Goal: Task Accomplishment & Management: Manage account settings

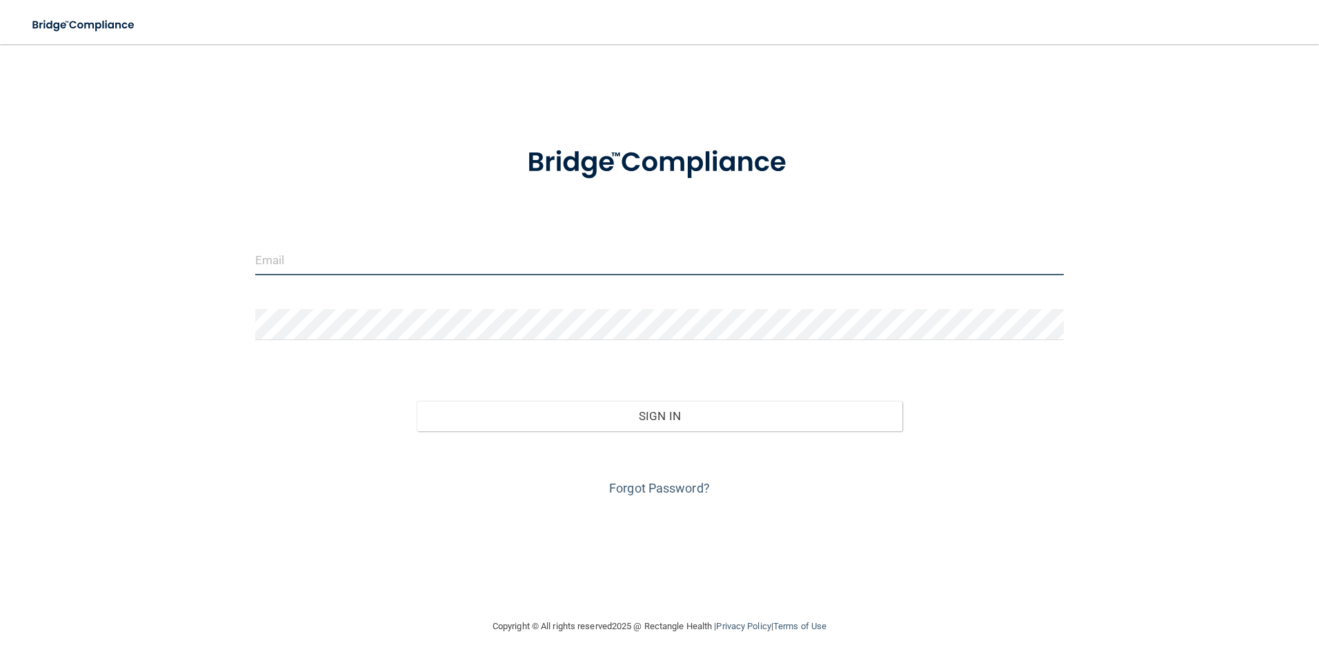
type input "[EMAIL_ADDRESS][DOMAIN_NAME]"
drag, startPoint x: 468, startPoint y: 268, endPoint x: -3, endPoint y: 228, distance: 472.3
click at [0, 228] on html "Toggle navigation Manage My Enterprise Manage My Location [EMAIL_ADDRESS][DOMAI…" at bounding box center [659, 331] width 1319 height 663
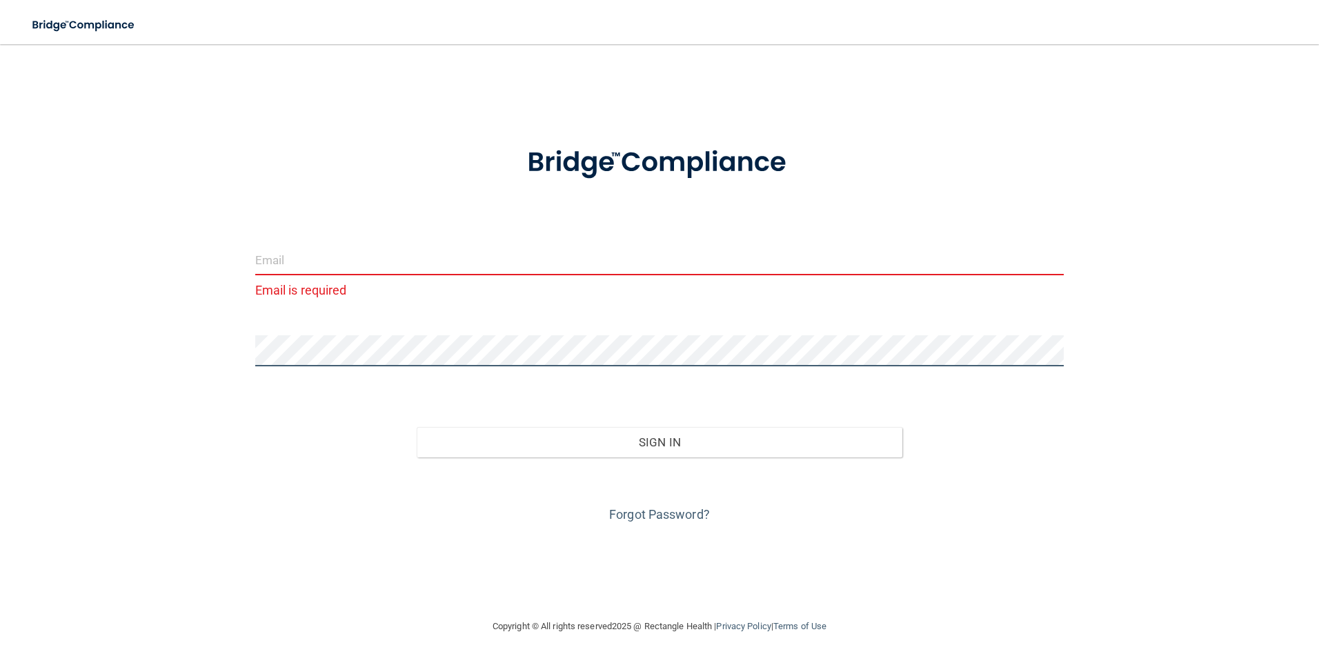
click at [0, 310] on html "Toggle navigation Manage My Enterprise Manage My Location Email is required Inv…" at bounding box center [659, 331] width 1319 height 663
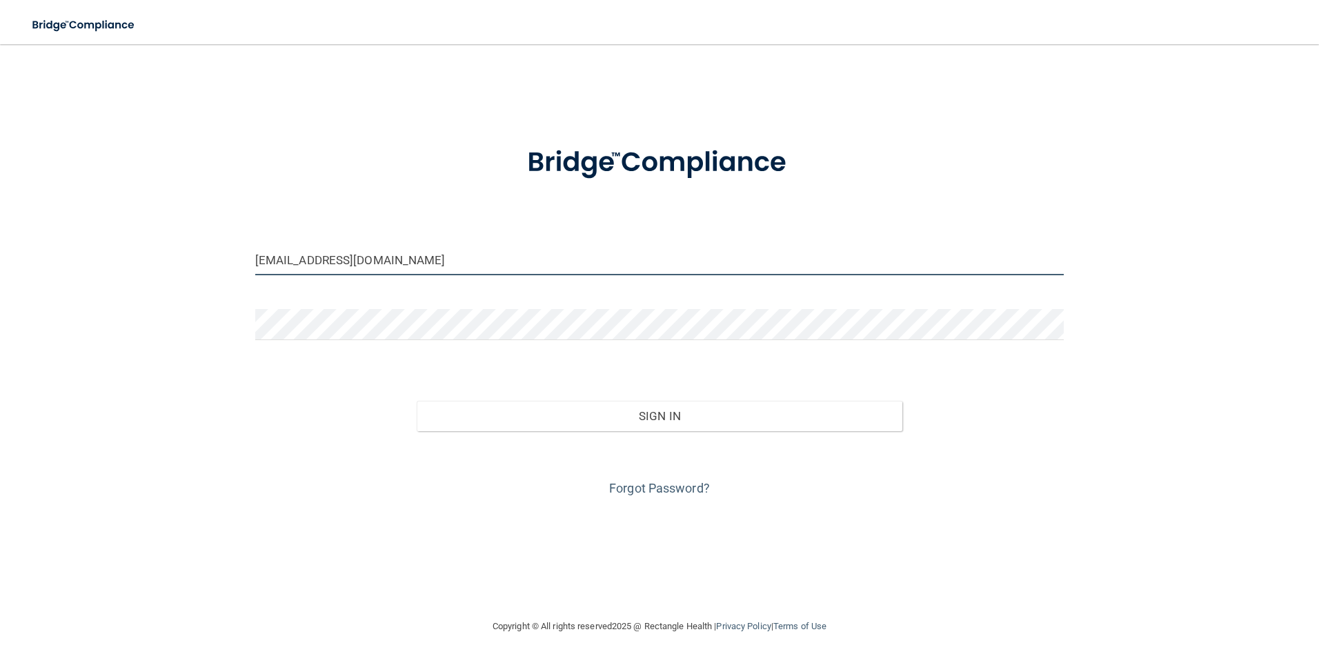
click at [298, 253] on input "[EMAIL_ADDRESS][DOMAIN_NAME]" at bounding box center [659, 259] width 809 height 31
drag, startPoint x: 482, startPoint y: 270, endPoint x: -3, endPoint y: 280, distance: 485.2
click at [0, 280] on html "Toggle navigation Manage My Enterprise Manage My Location [EMAIL_ADDRESS][DOMAI…" at bounding box center [659, 331] width 1319 height 663
type input "]"
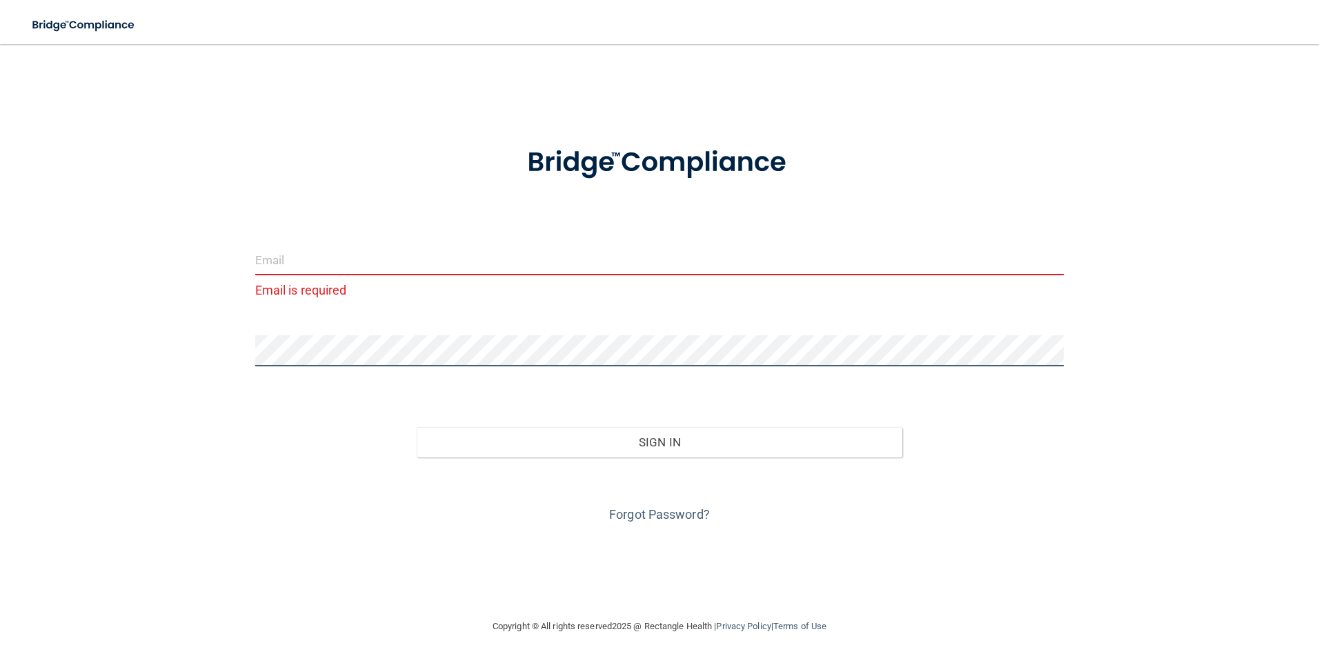
click at [0, 340] on html "Toggle navigation Manage My Enterprise Manage My Location Email is required Inv…" at bounding box center [659, 331] width 1319 height 663
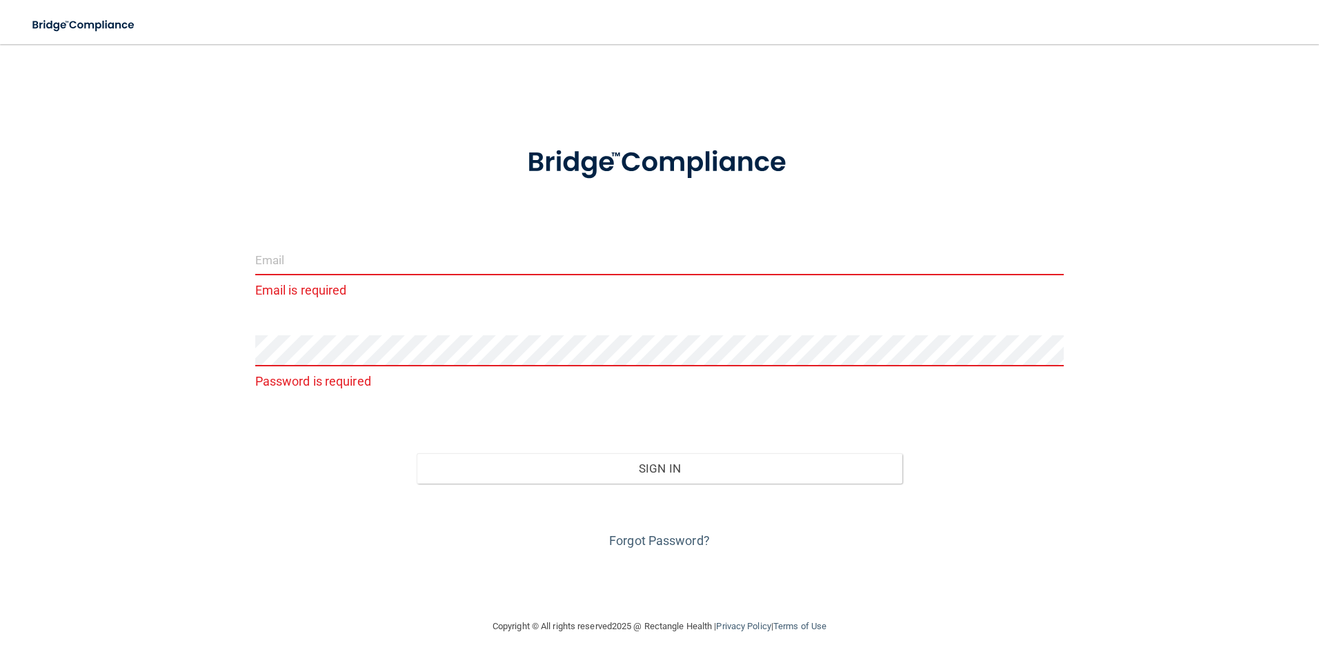
click at [337, 271] on input "email" at bounding box center [659, 259] width 809 height 31
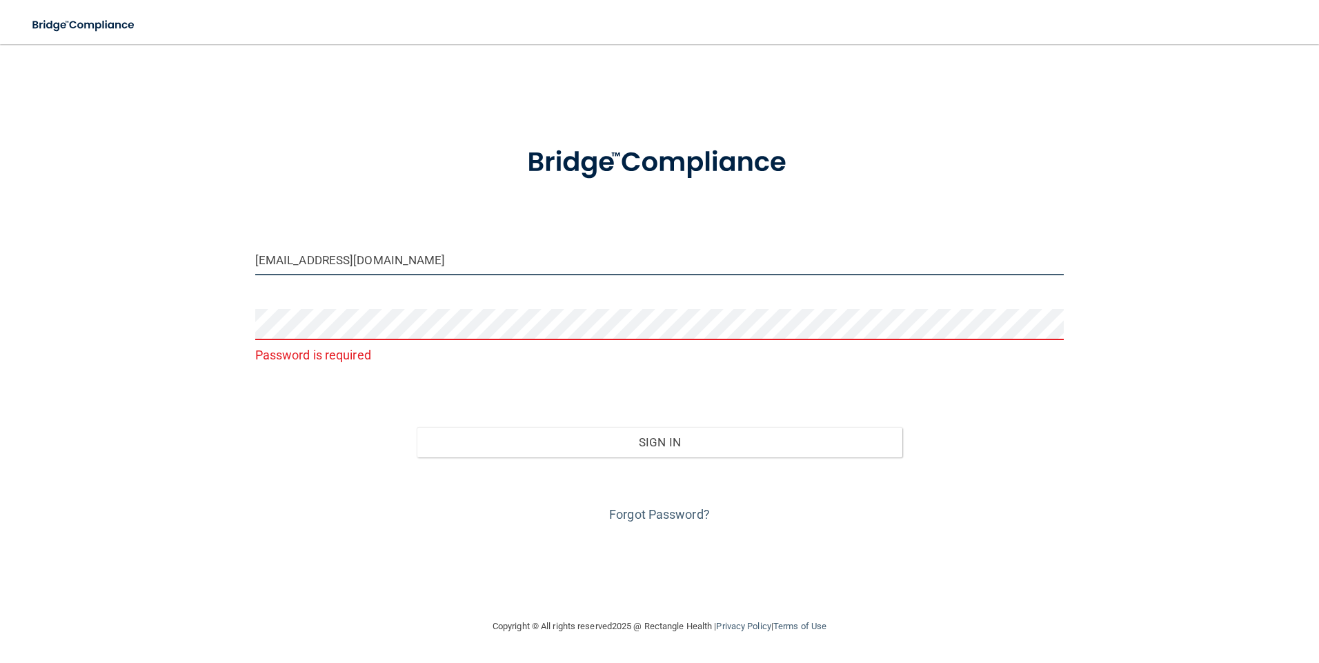
type input "[EMAIL_ADDRESS][DOMAIN_NAME]"
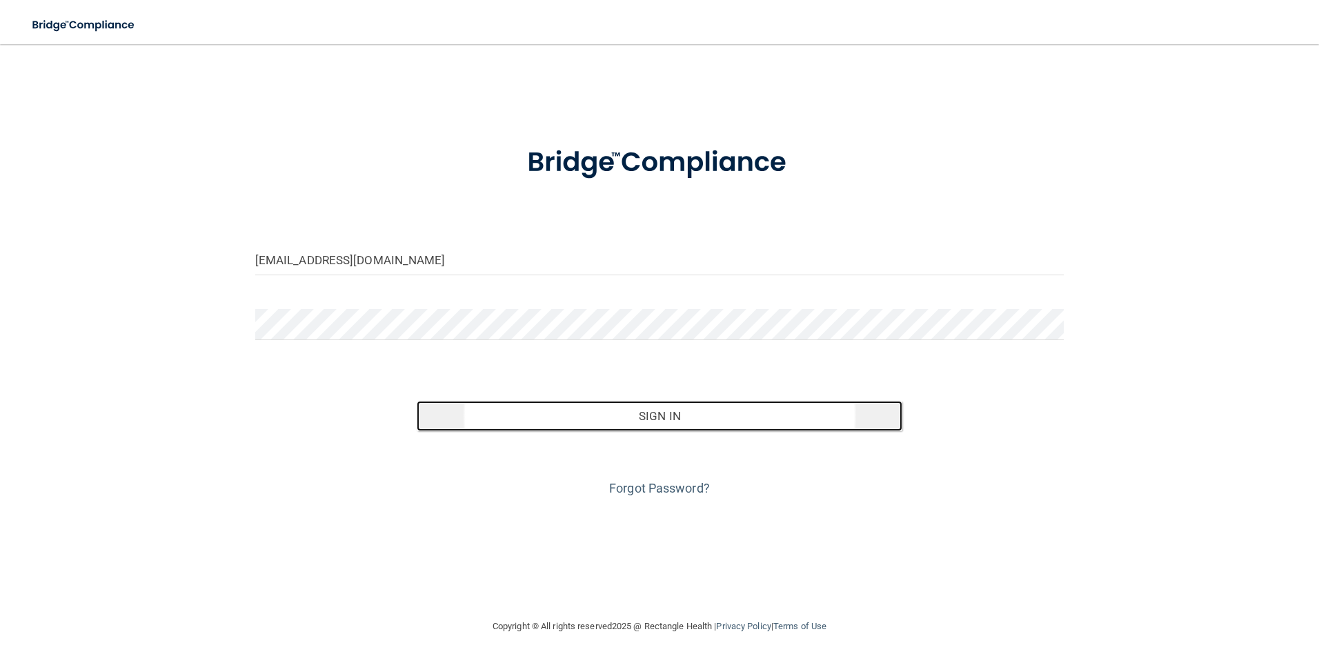
click at [662, 422] on button "Sign In" at bounding box center [660, 416] width 486 height 30
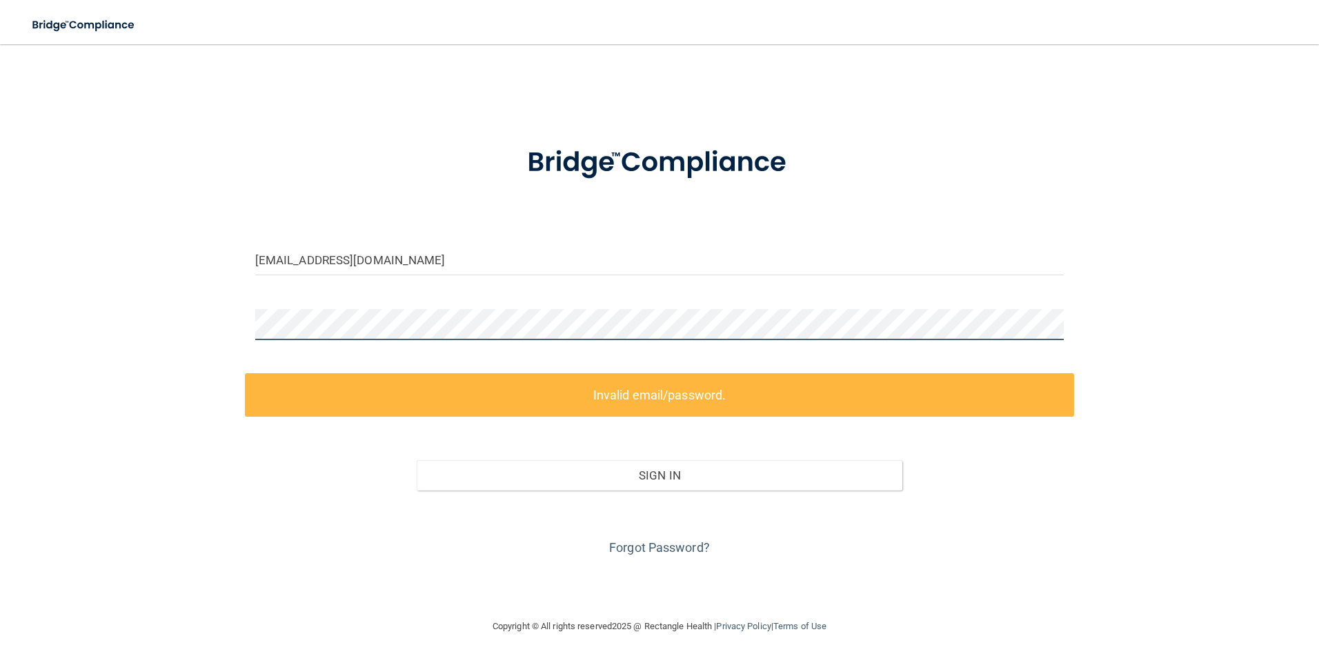
click at [0, 339] on html "Toggle navigation Manage My Enterprise Manage My Location [EMAIL_ADDRESS][DOMAI…" at bounding box center [659, 331] width 1319 height 663
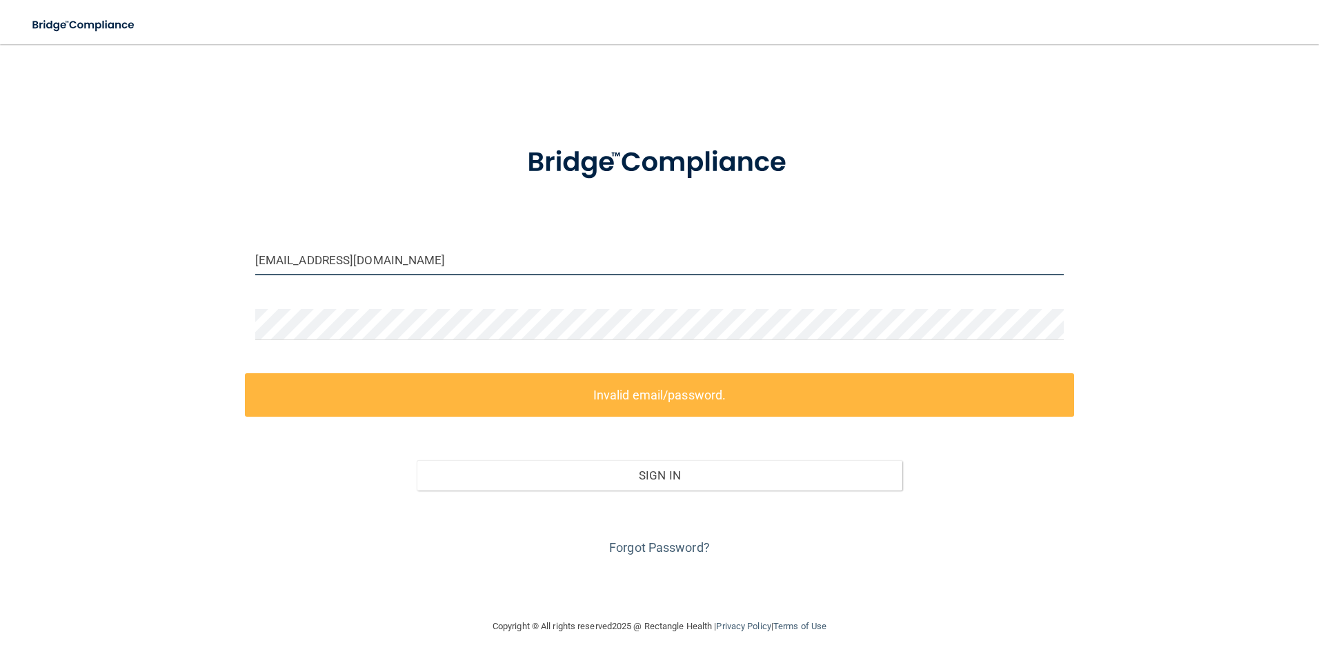
drag, startPoint x: 415, startPoint y: 267, endPoint x: -3, endPoint y: 226, distance: 419.4
click at [0, 226] on html "Toggle navigation Manage My Enterprise Manage My Location [EMAIL_ADDRESS][DOMAI…" at bounding box center [659, 331] width 1319 height 663
drag, startPoint x: 45, startPoint y: 328, endPoint x: -3, endPoint y: 338, distance: 48.6
click at [0, 338] on html "Toggle navigation Manage My Enterprise Manage My Location [EMAIL_ADDRESS][DOMAI…" at bounding box center [659, 331] width 1319 height 663
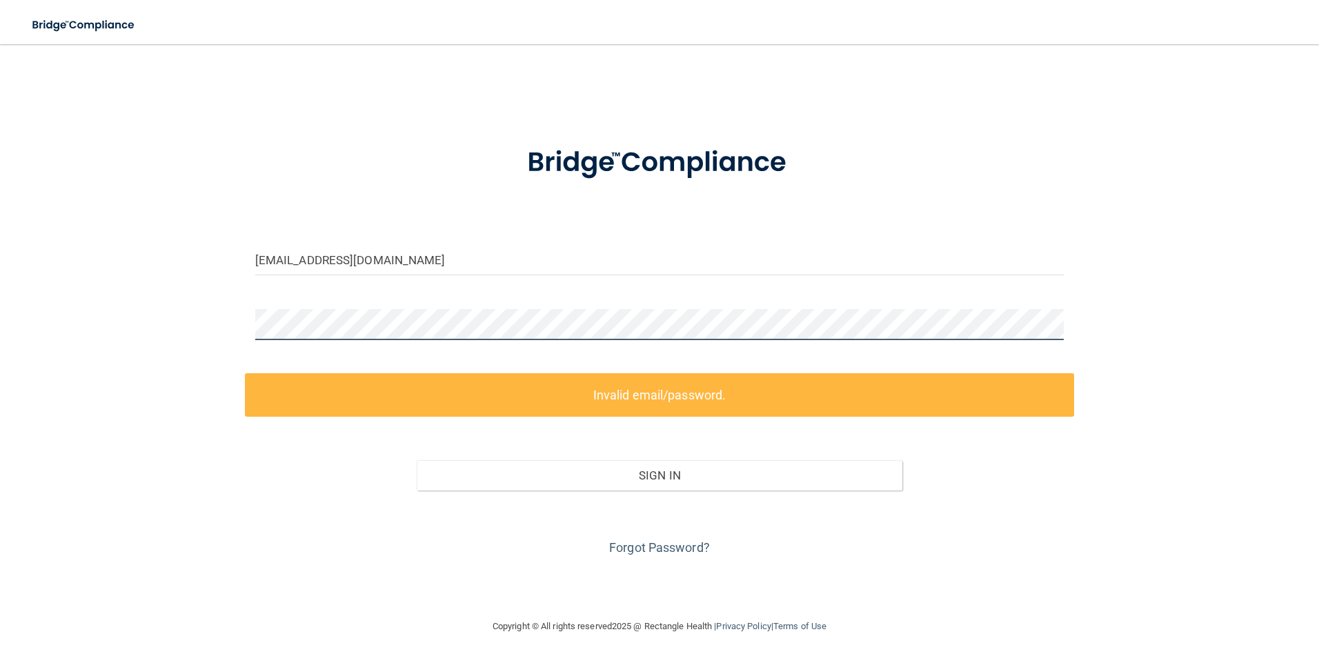
click at [142, 331] on div "[EMAIL_ADDRESS][DOMAIN_NAME] Invalid email/password. You don't have permission …" at bounding box center [660, 331] width 1264 height 547
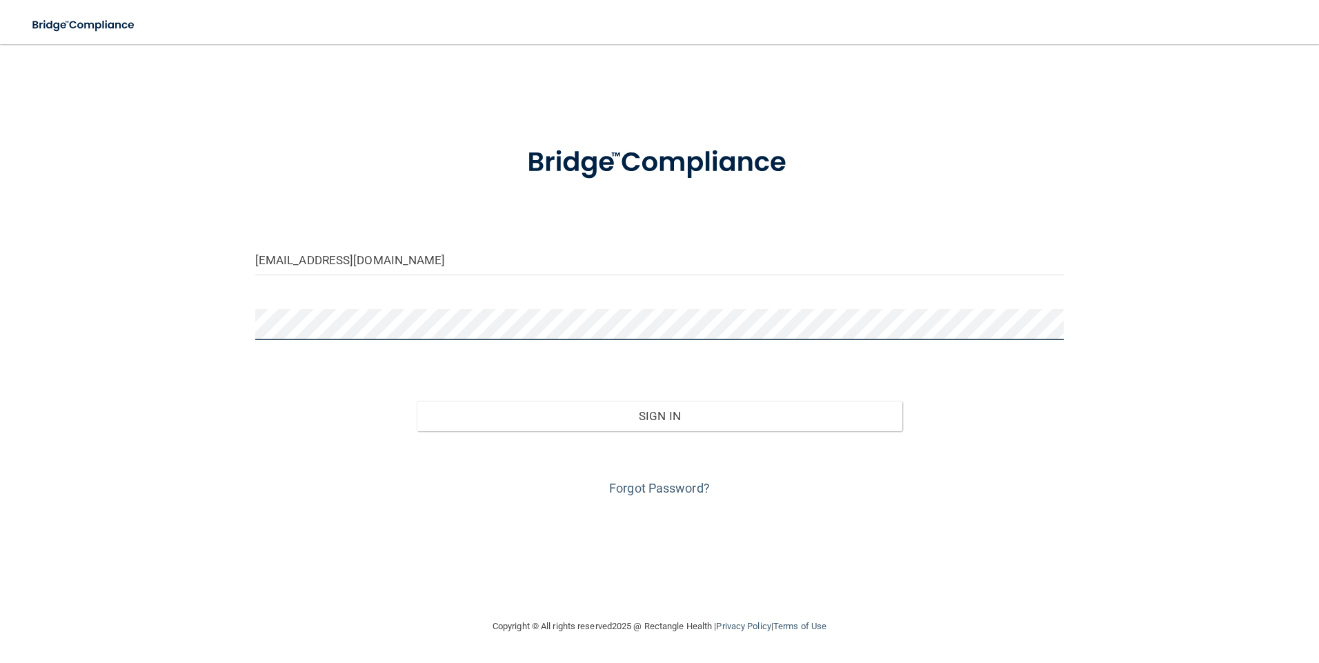
click at [417, 401] on button "Sign In" at bounding box center [660, 416] width 486 height 30
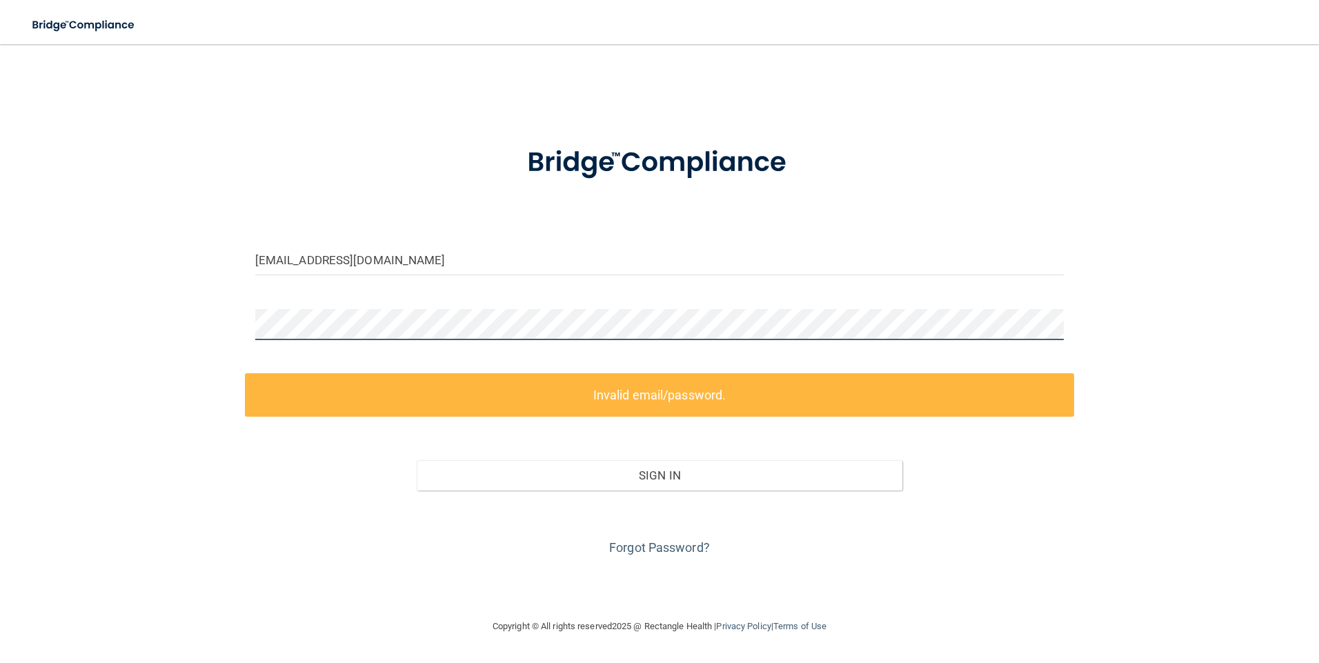
click at [0, 353] on html "Toggle navigation Manage My Enterprise Manage My Location [EMAIL_ADDRESS][DOMAI…" at bounding box center [659, 331] width 1319 height 663
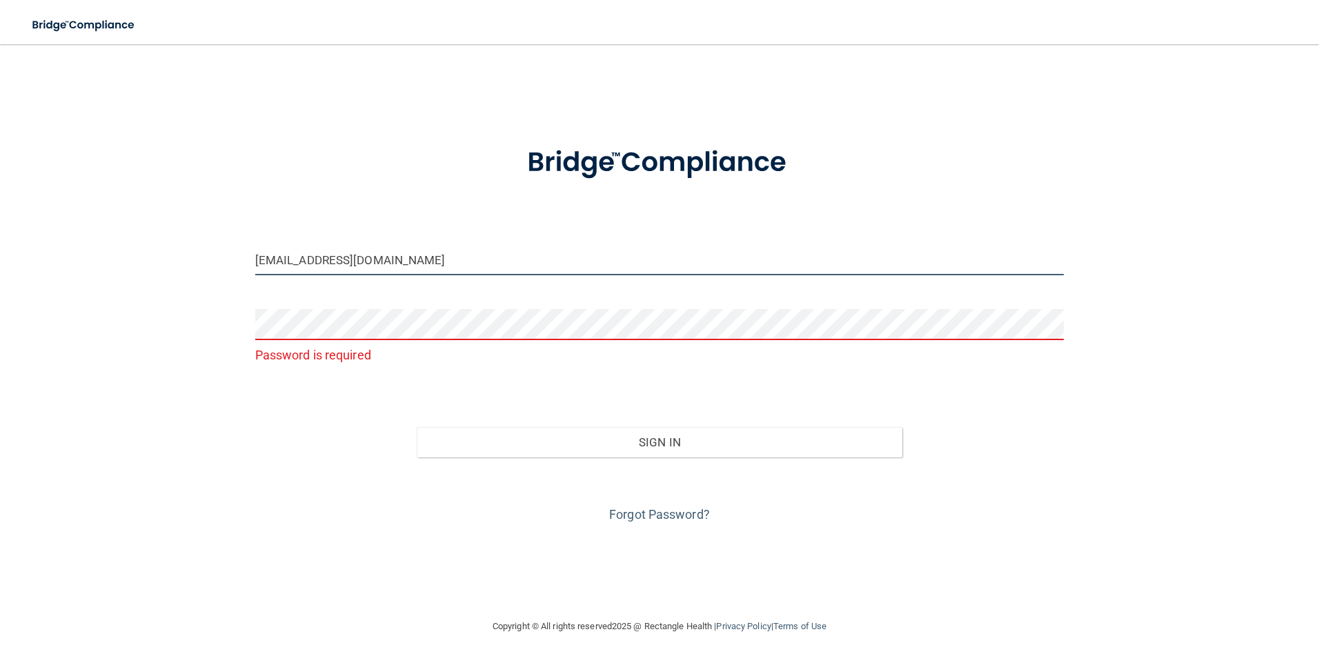
drag, startPoint x: 683, startPoint y: 268, endPoint x: -3, endPoint y: 279, distance: 686.0
click at [0, 279] on html "Toggle navigation Manage My Enterprise Manage My Location [EMAIL_ADDRESS][DOMAI…" at bounding box center [659, 331] width 1319 height 663
